Goal: Check status: Check status

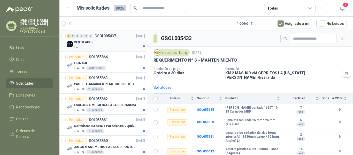
click at [100, 48] on div "Kia" at bounding box center [107, 47] width 67 height 4
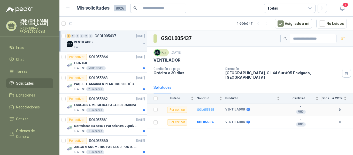
click at [205, 108] on b "SOL055865" at bounding box center [205, 110] width 17 height 4
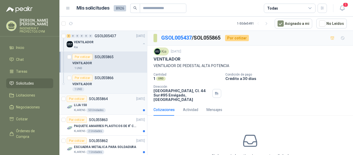
click at [93, 103] on div "LIJA 150" at bounding box center [109, 105] width 71 height 6
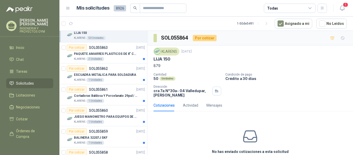
scroll to position [74, 0]
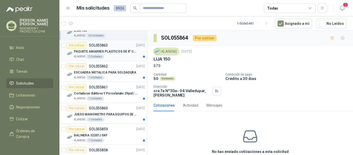
click at [123, 56] on div "KLARENS 2 Unidades" at bounding box center [109, 57] width 71 height 4
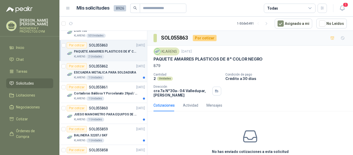
click at [115, 76] on div "KLARENS 1 Unidades" at bounding box center [109, 77] width 71 height 4
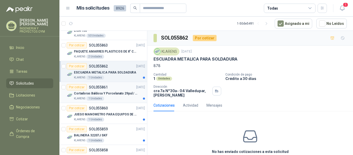
click at [116, 89] on div "Por cotizar SOL055861 [DATE]" at bounding box center [106, 87] width 78 height 6
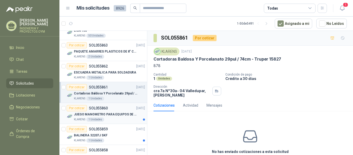
click at [111, 115] on p "JUEGO MANOMETRO PARA EQUIPOS DE ARGON Y OXICORTE [PERSON_NAME]" at bounding box center [106, 114] width 64 height 5
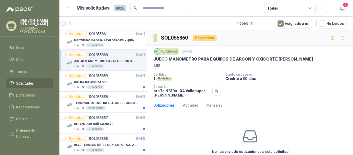
scroll to position [133, 0]
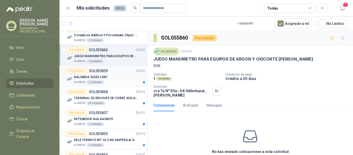
click at [127, 77] on div "BALINERA 32207J SKF" at bounding box center [109, 77] width 71 height 6
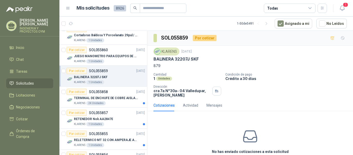
scroll to position [149, 0]
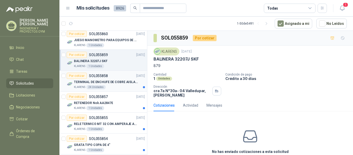
click at [121, 80] on p "TERMINAL DE ENCHUFE DE COBRE AISLADO PARA 12AWG" at bounding box center [106, 82] width 64 height 5
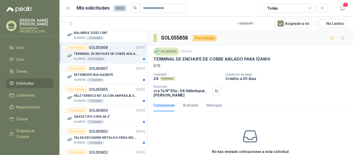
scroll to position [184, 0]
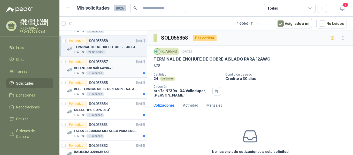
click at [129, 68] on div "RETENEDOR Nok AA2847E" at bounding box center [109, 68] width 71 height 6
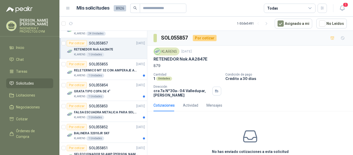
scroll to position [214, 0]
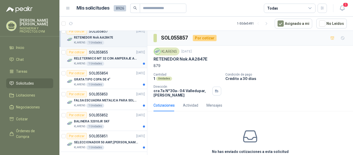
click at [125, 61] on p "RELE TERMICO MT 32 CON AMPERAJE ADJUSTABLE ENTRE 16A - 22A, MARCA LS" at bounding box center [106, 58] width 64 height 5
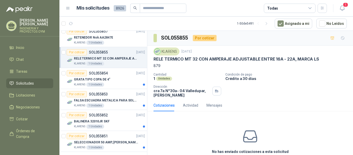
scroll to position [223, 0]
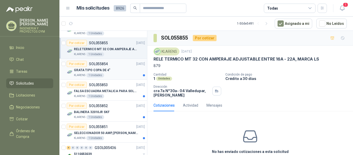
click at [113, 66] on div "Por cotizar SOL055854 [DATE]" at bounding box center [106, 64] width 78 height 6
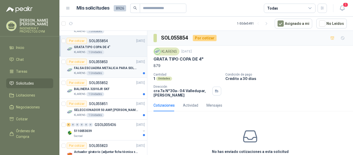
scroll to position [249, 0]
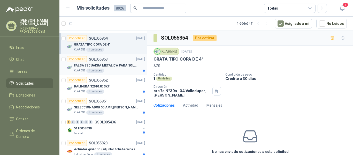
click at [124, 69] on div "KLARENS 1 Unidades" at bounding box center [109, 70] width 71 height 4
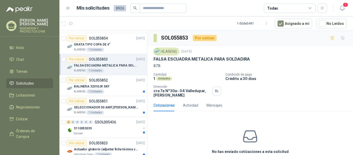
scroll to position [265, 0]
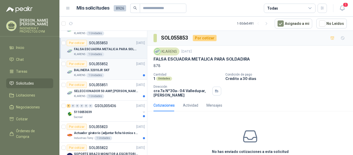
click at [119, 65] on div "Por cotizar SOL055852 [DATE]" at bounding box center [106, 64] width 78 height 6
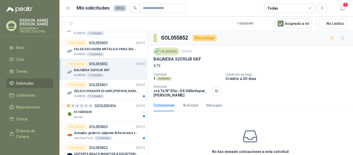
scroll to position [295, 0]
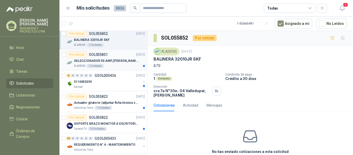
click at [125, 65] on div "KLARENS 1 Unidades" at bounding box center [109, 66] width 71 height 4
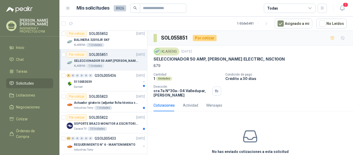
scroll to position [305, 0]
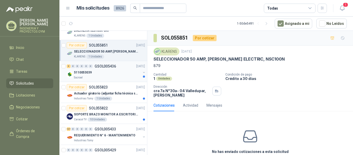
click at [126, 70] on div "5110053039" at bounding box center [107, 72] width 67 height 6
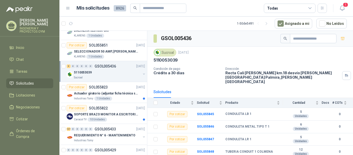
scroll to position [312, 0]
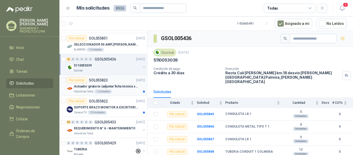
click at [125, 83] on div "Por cotizar SOL055823 [DATE]" at bounding box center [106, 80] width 78 height 6
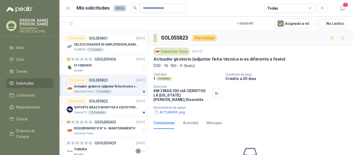
scroll to position [335, 0]
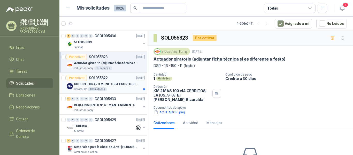
click at [132, 81] on div "Por cotizar SOL055822 [DATE]" at bounding box center [106, 78] width 78 height 6
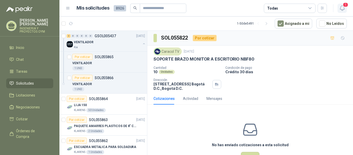
click at [346, 11] on button "1" at bounding box center [342, 8] width 9 height 9
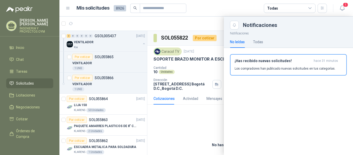
click at [185, 20] on div at bounding box center [206, 86] width 294 height 138
